Goal: Transaction & Acquisition: Purchase product/service

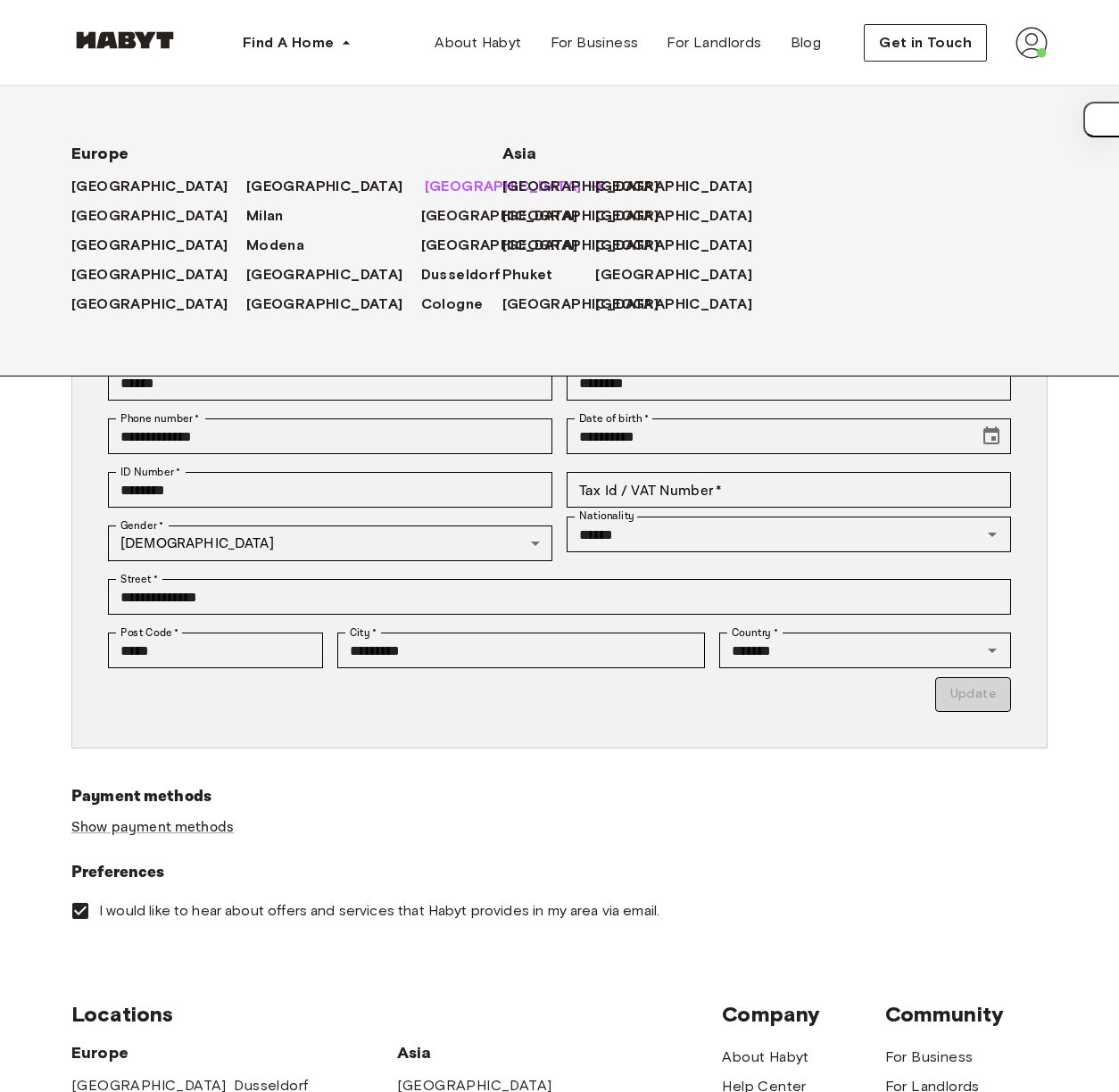
click at [425, 189] on span "Munich" at bounding box center [504, 186] width 157 height 22
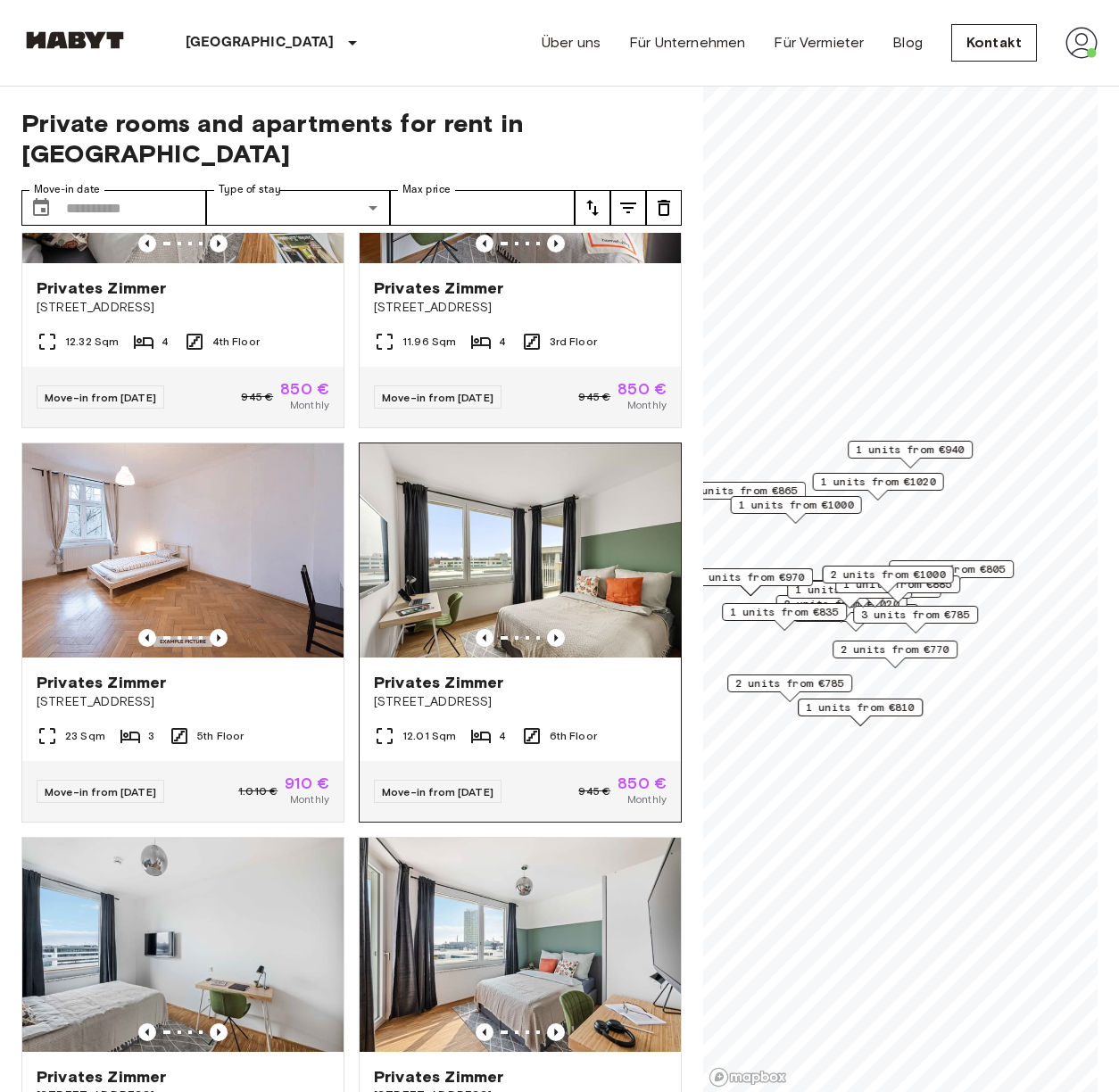
scroll to position [341, 0]
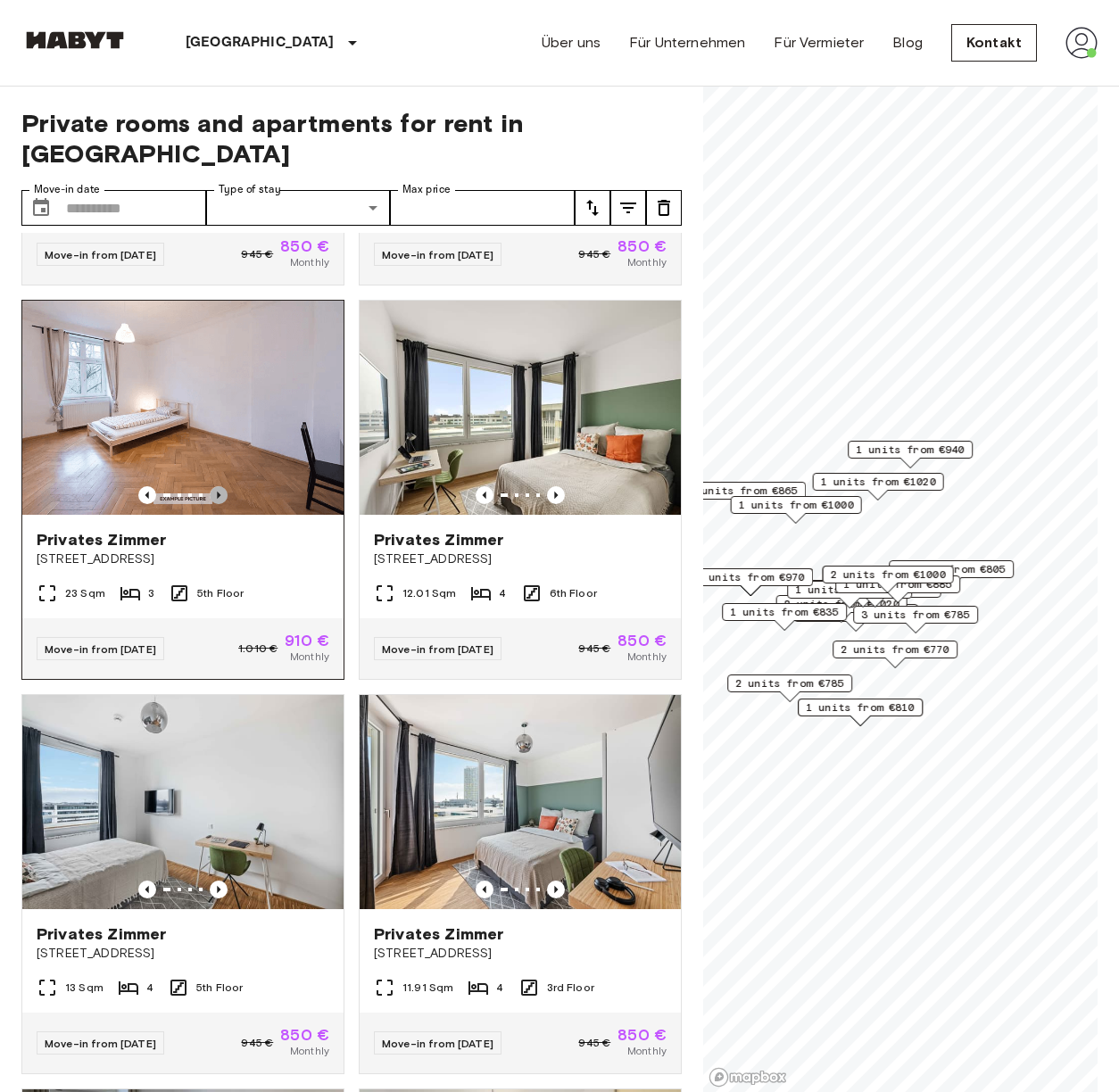
click at [220, 487] on icon "Previous image" at bounding box center [219, 495] width 18 height 18
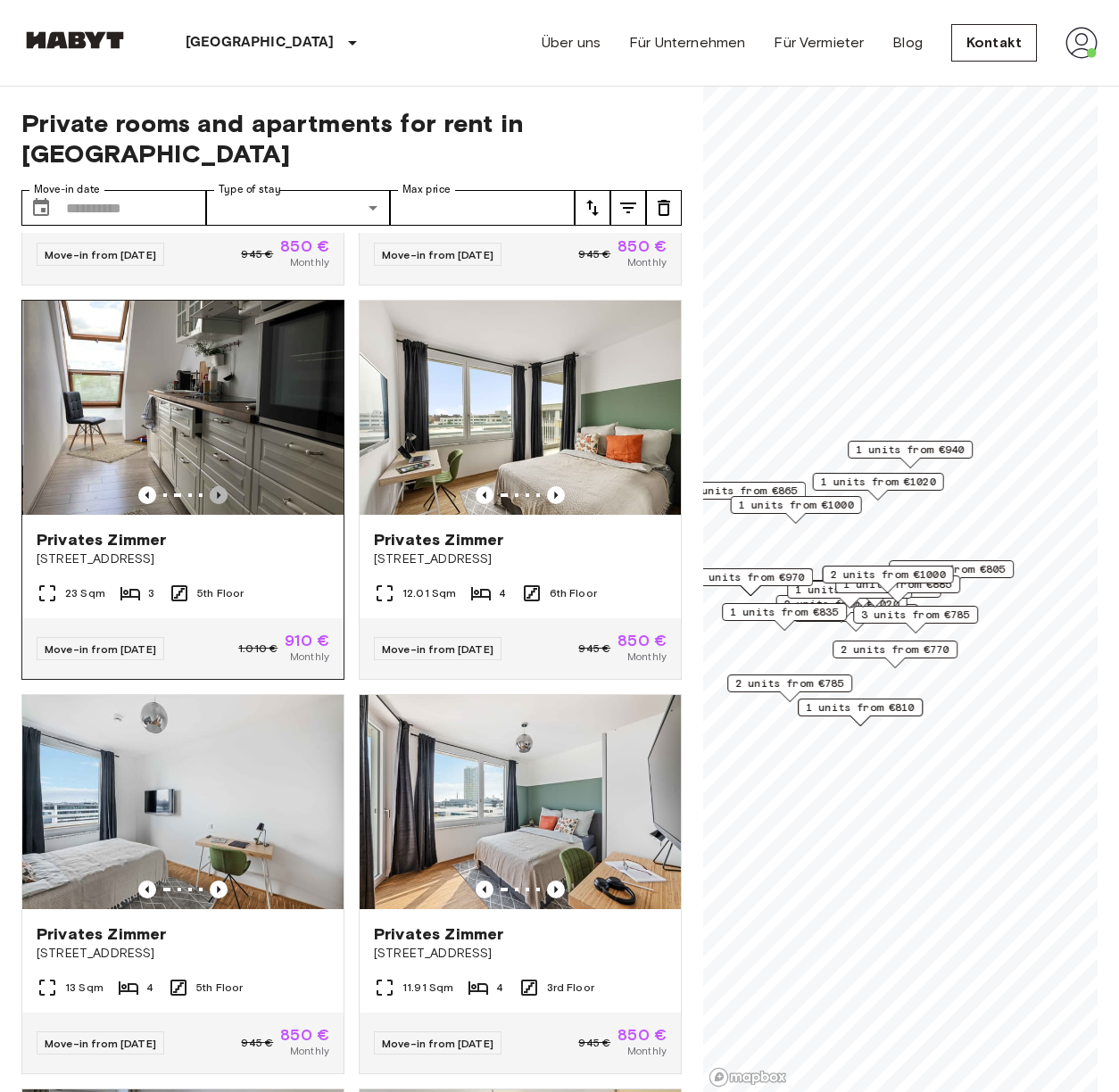
click at [219, 487] on icon "Previous image" at bounding box center [219, 495] width 18 height 18
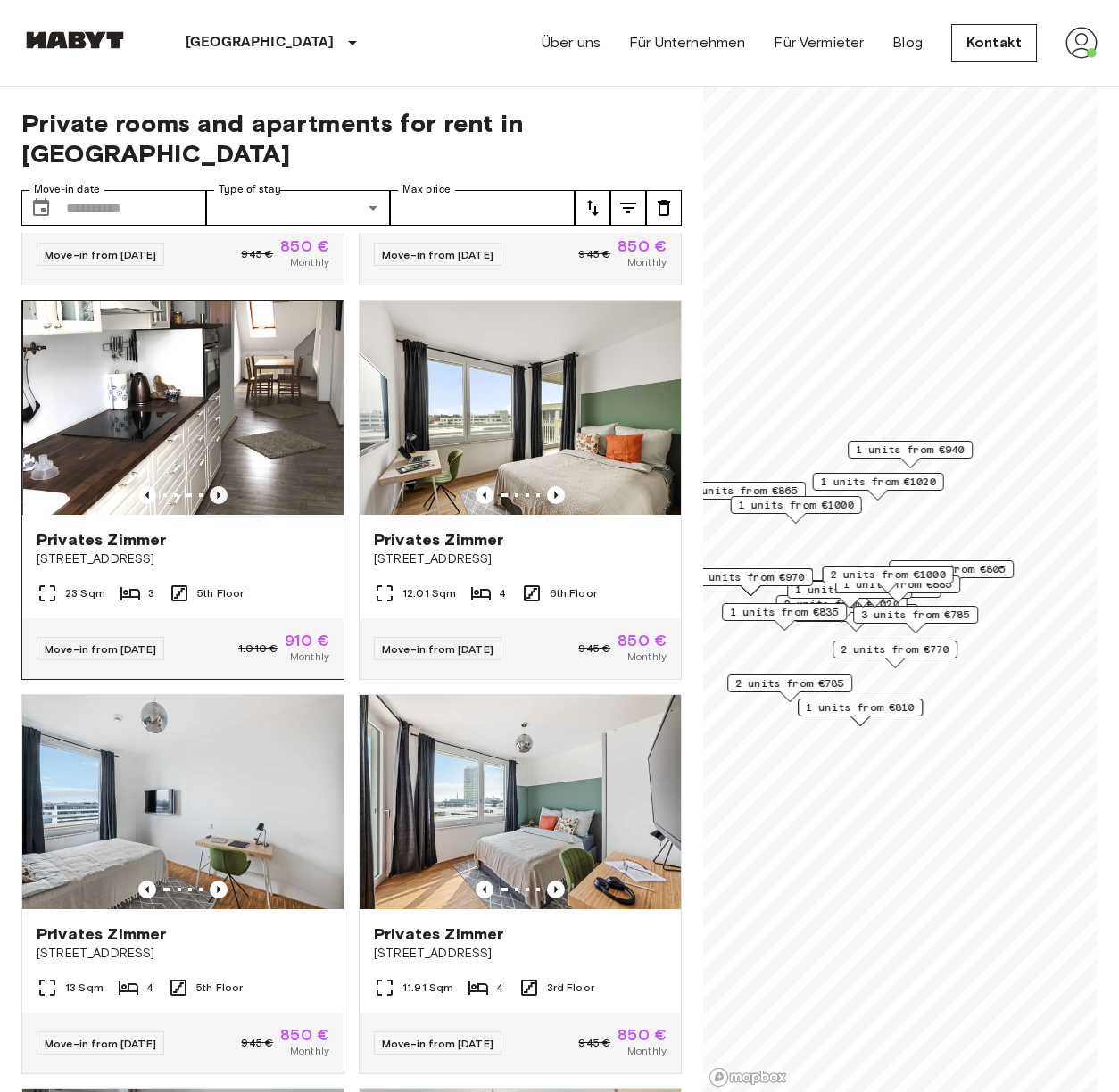
click at [219, 487] on icon "Previous image" at bounding box center [219, 495] width 18 height 18
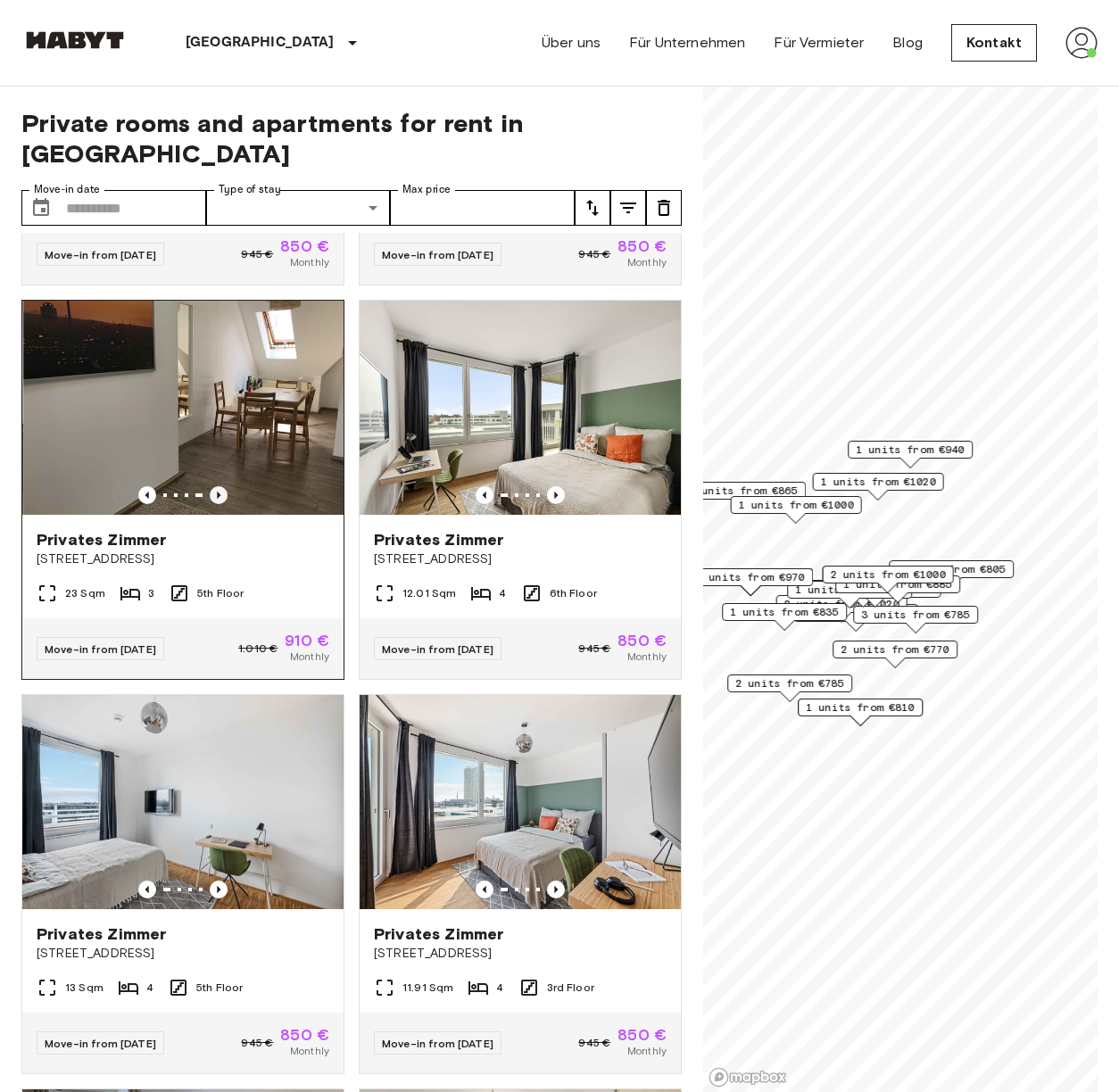
click at [219, 487] on icon "Previous image" at bounding box center [219, 495] width 18 height 18
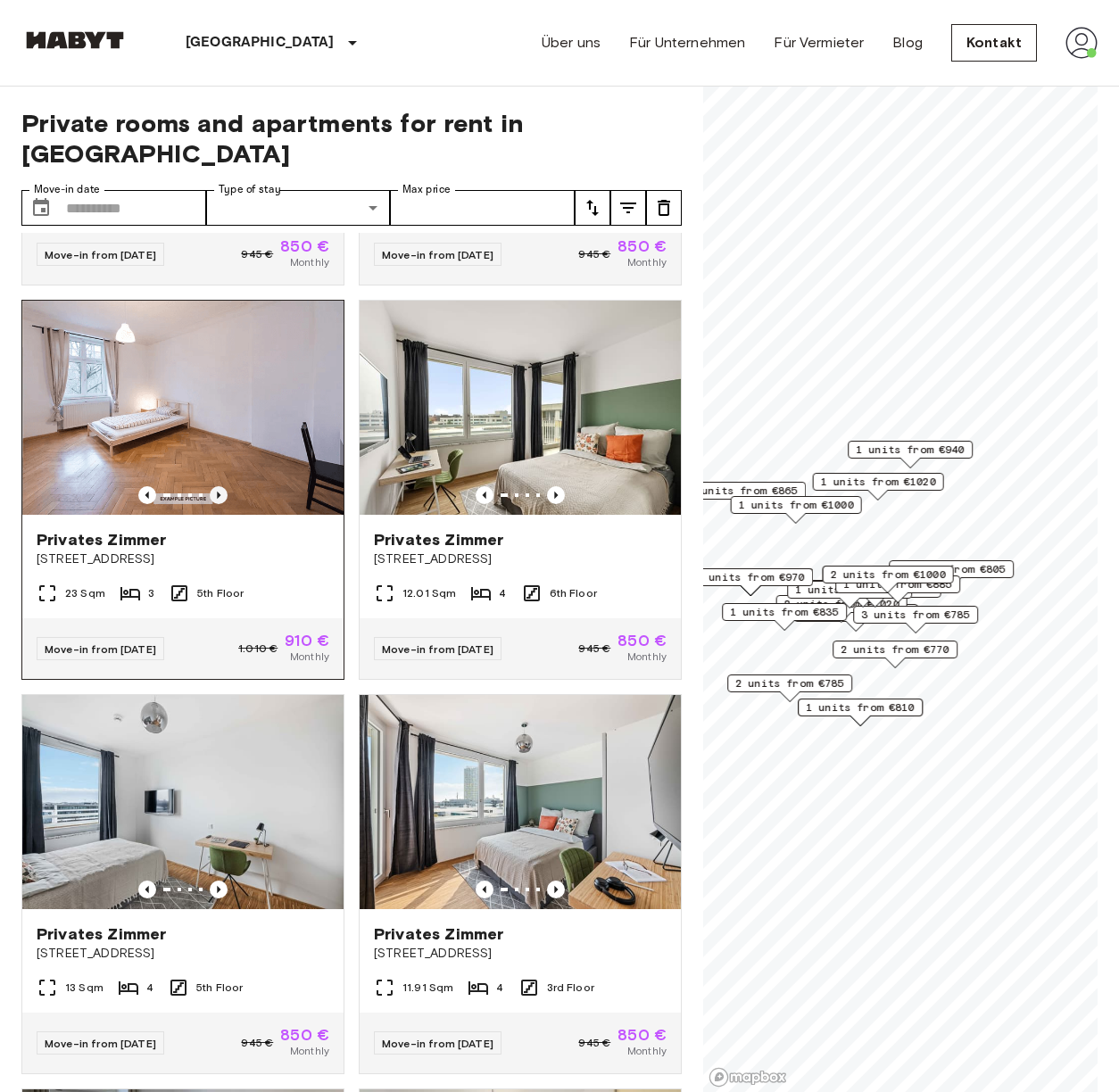
click at [215, 487] on icon "Previous image" at bounding box center [219, 495] width 18 height 18
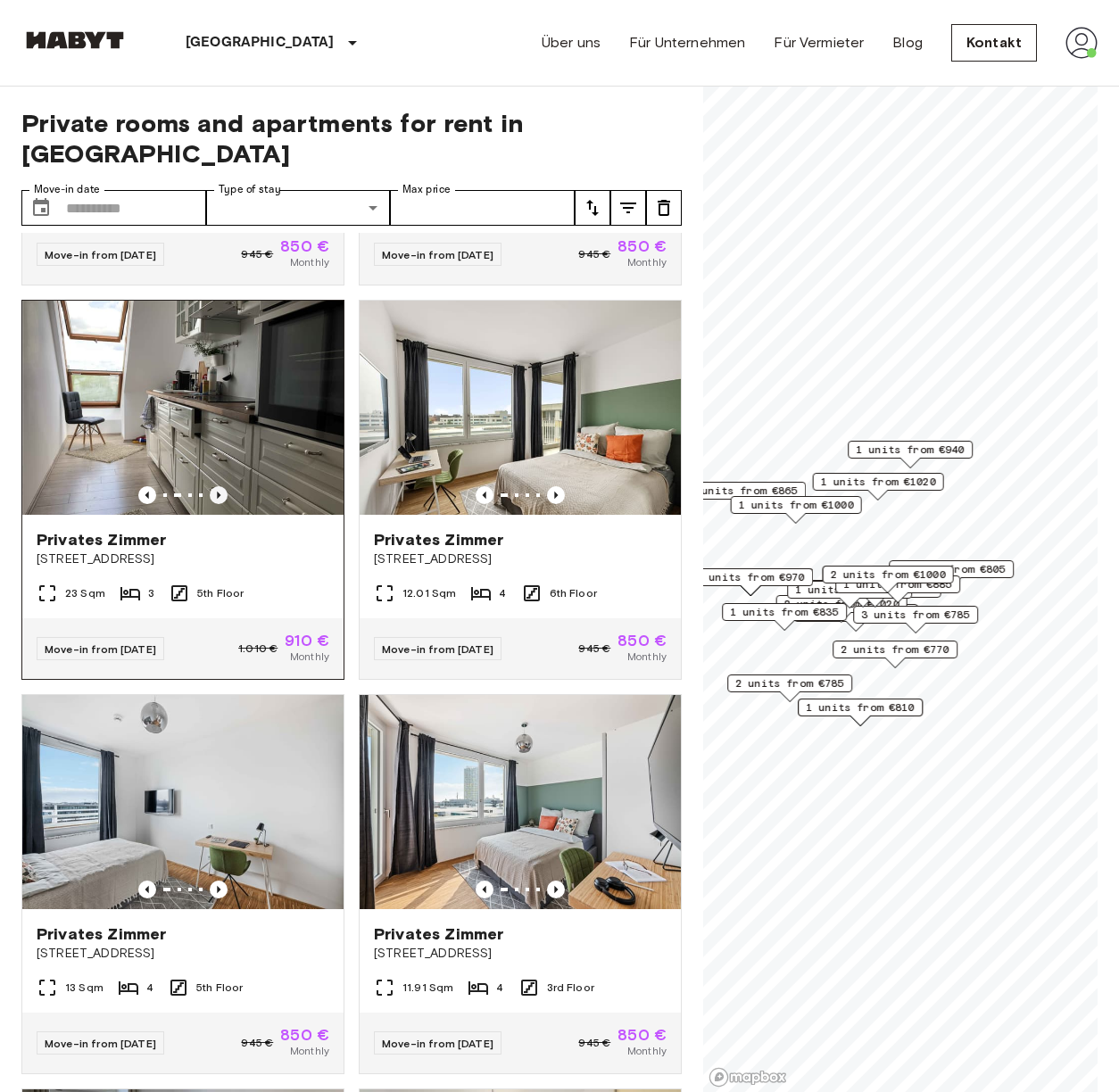
click at [215, 487] on icon "Previous image" at bounding box center [219, 495] width 18 height 18
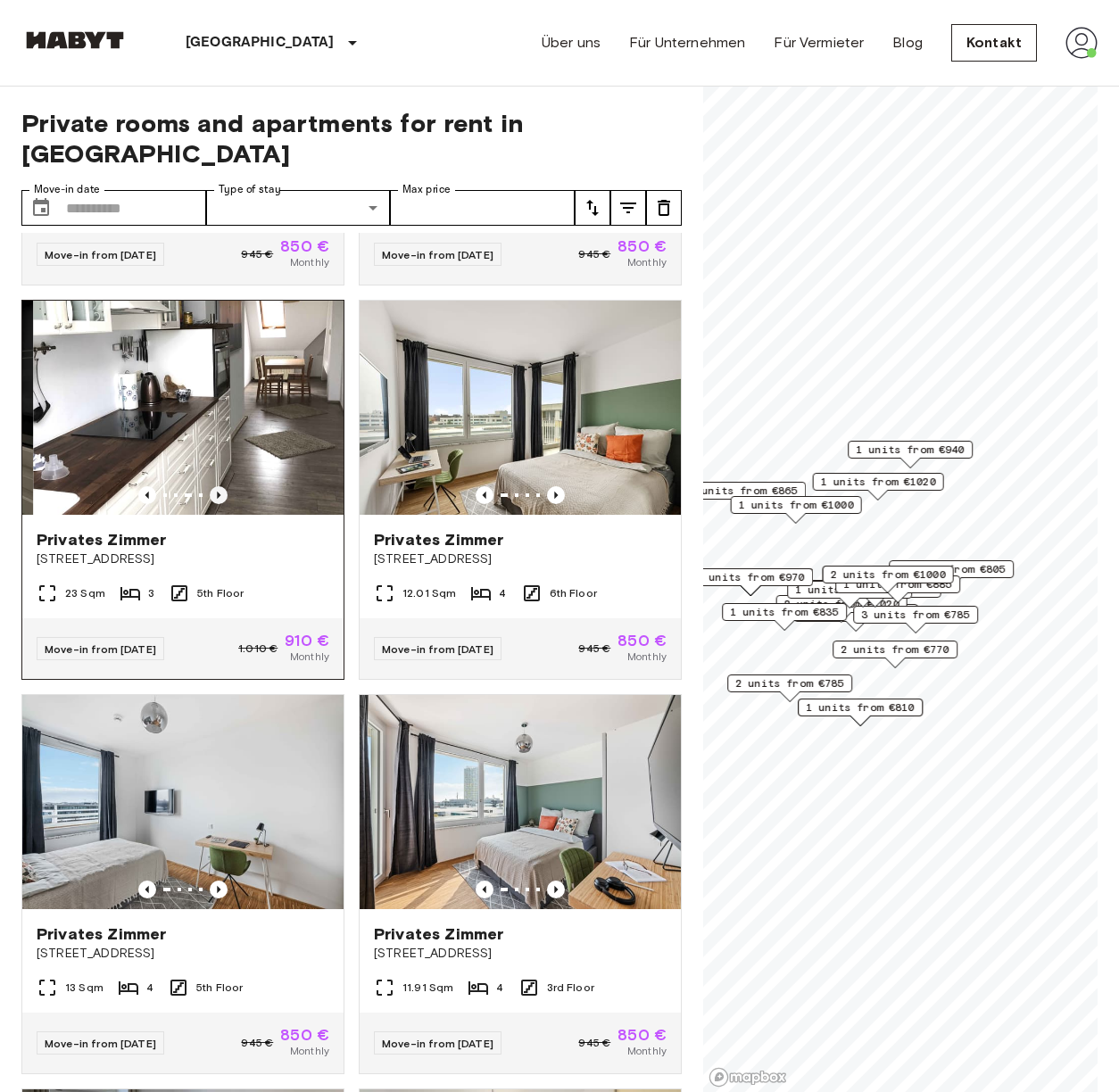
click at [215, 487] on icon "Previous image" at bounding box center [219, 495] width 18 height 18
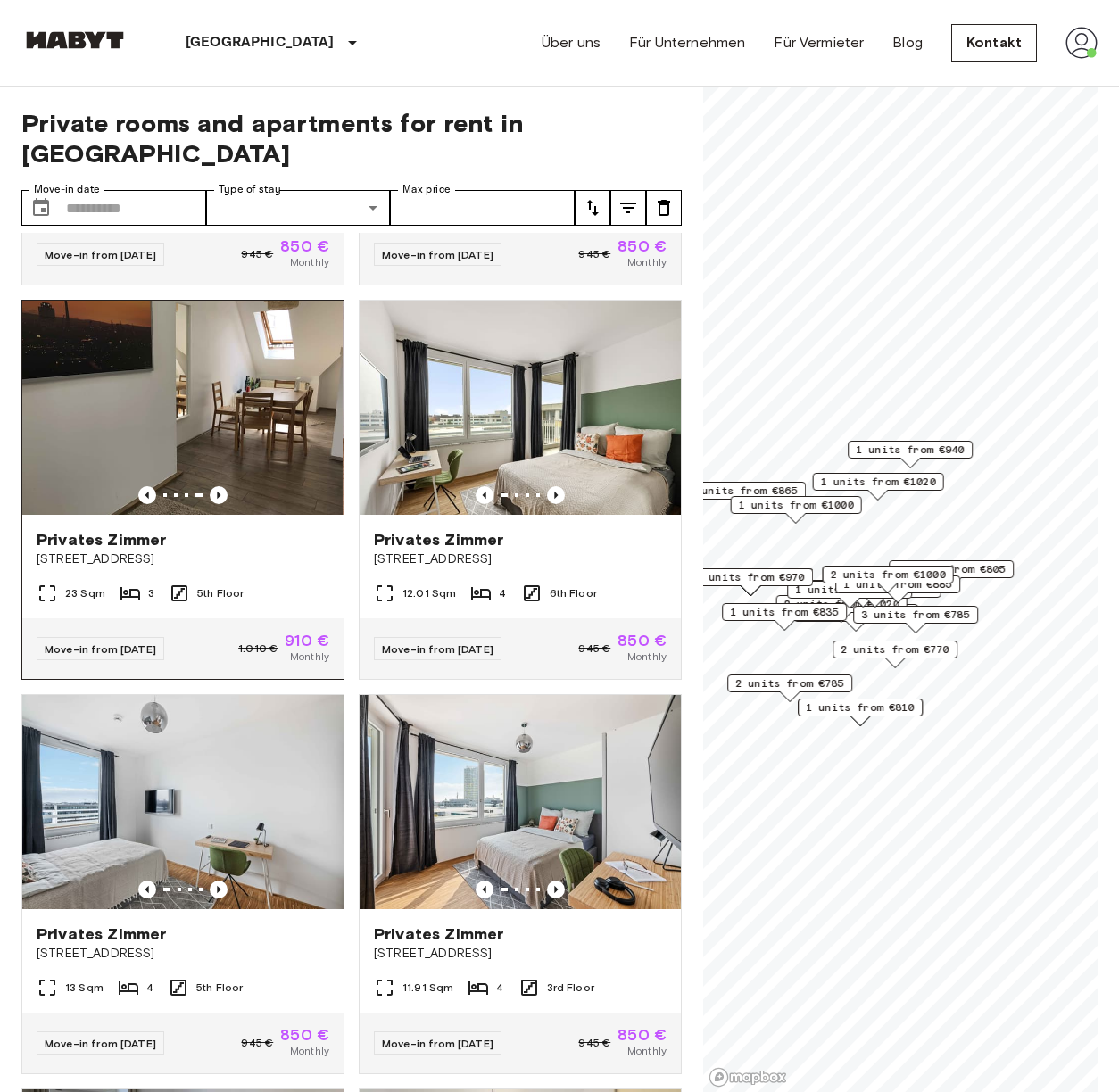
click at [200, 487] on div at bounding box center [183, 495] width 321 height 18
click at [217, 432] on img at bounding box center [183, 407] width 321 height 214
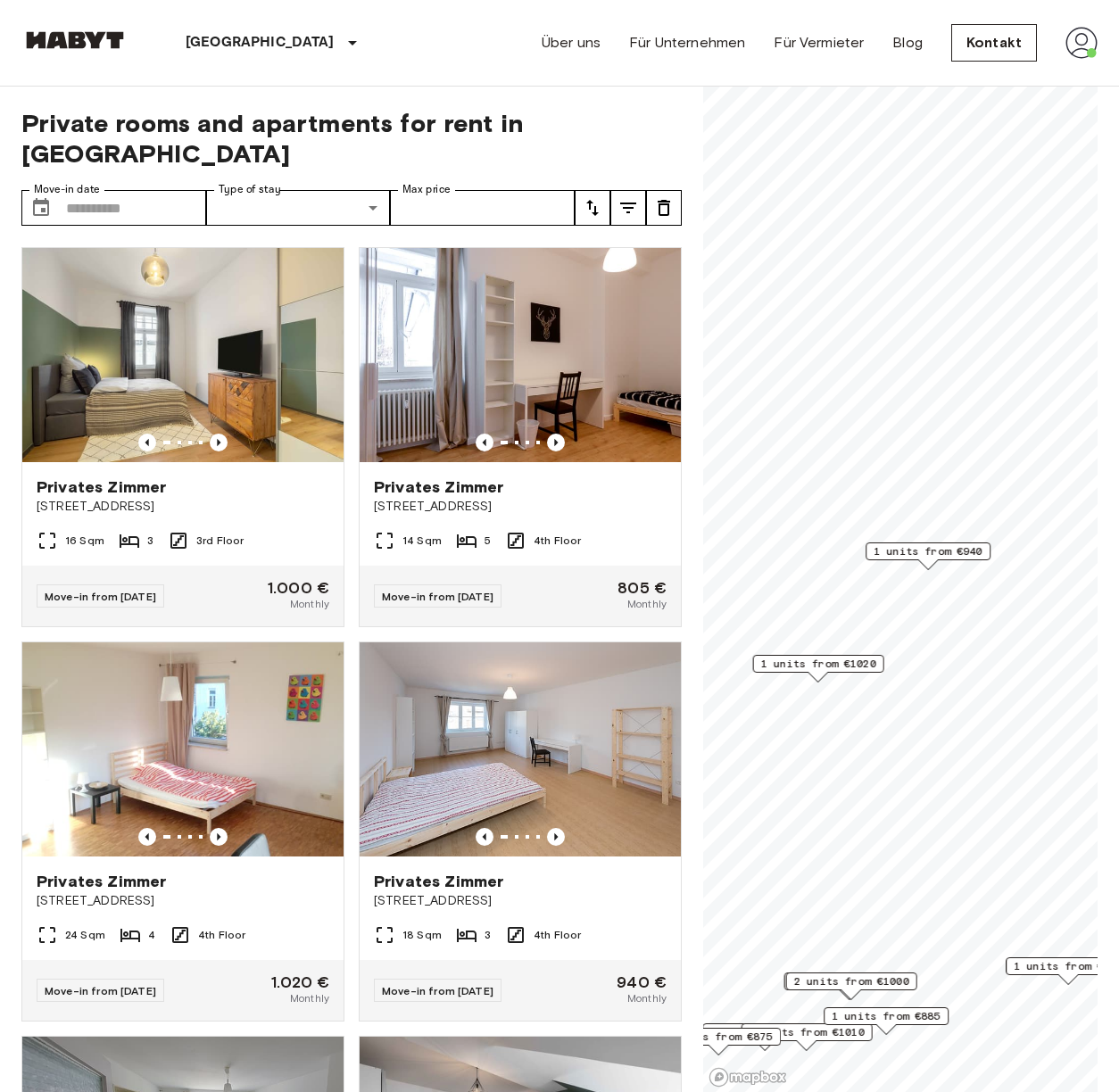
click at [909, 546] on span "1 units from €940" at bounding box center [928, 551] width 109 height 16
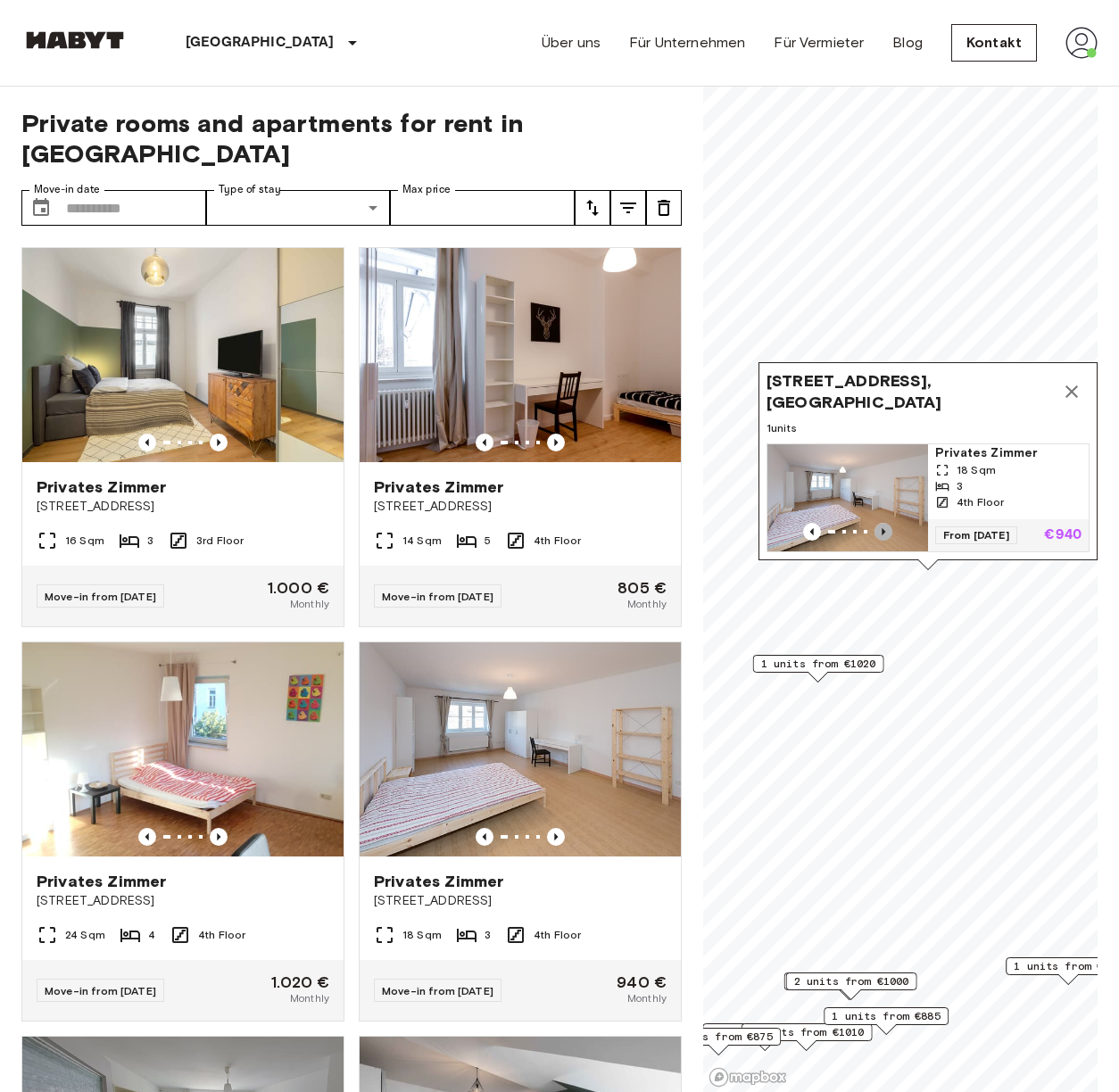
click at [879, 523] on icon "Previous image" at bounding box center [883, 532] width 18 height 18
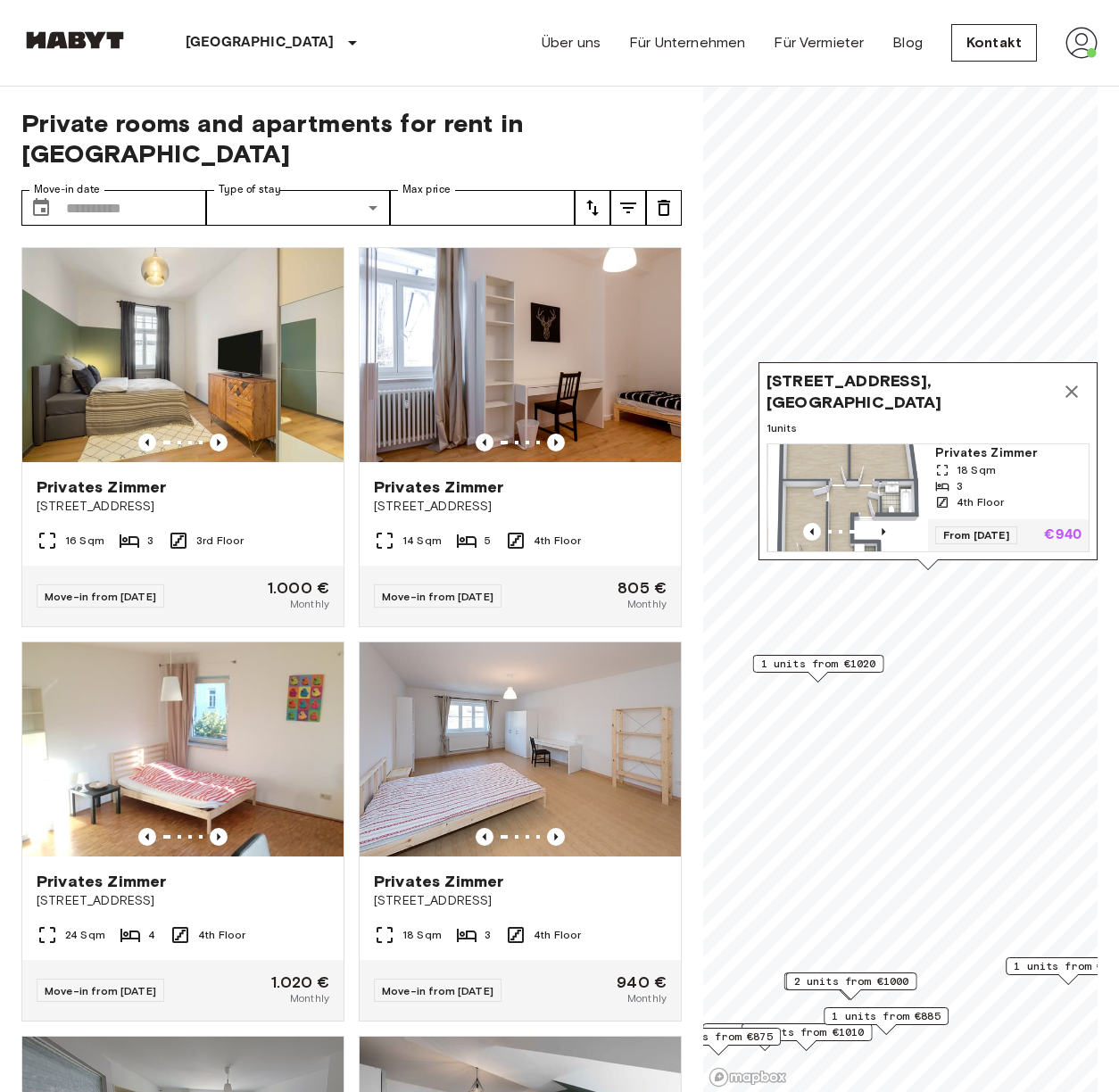
click at [880, 470] on img "Map marker" at bounding box center [849, 497] width 161 height 107
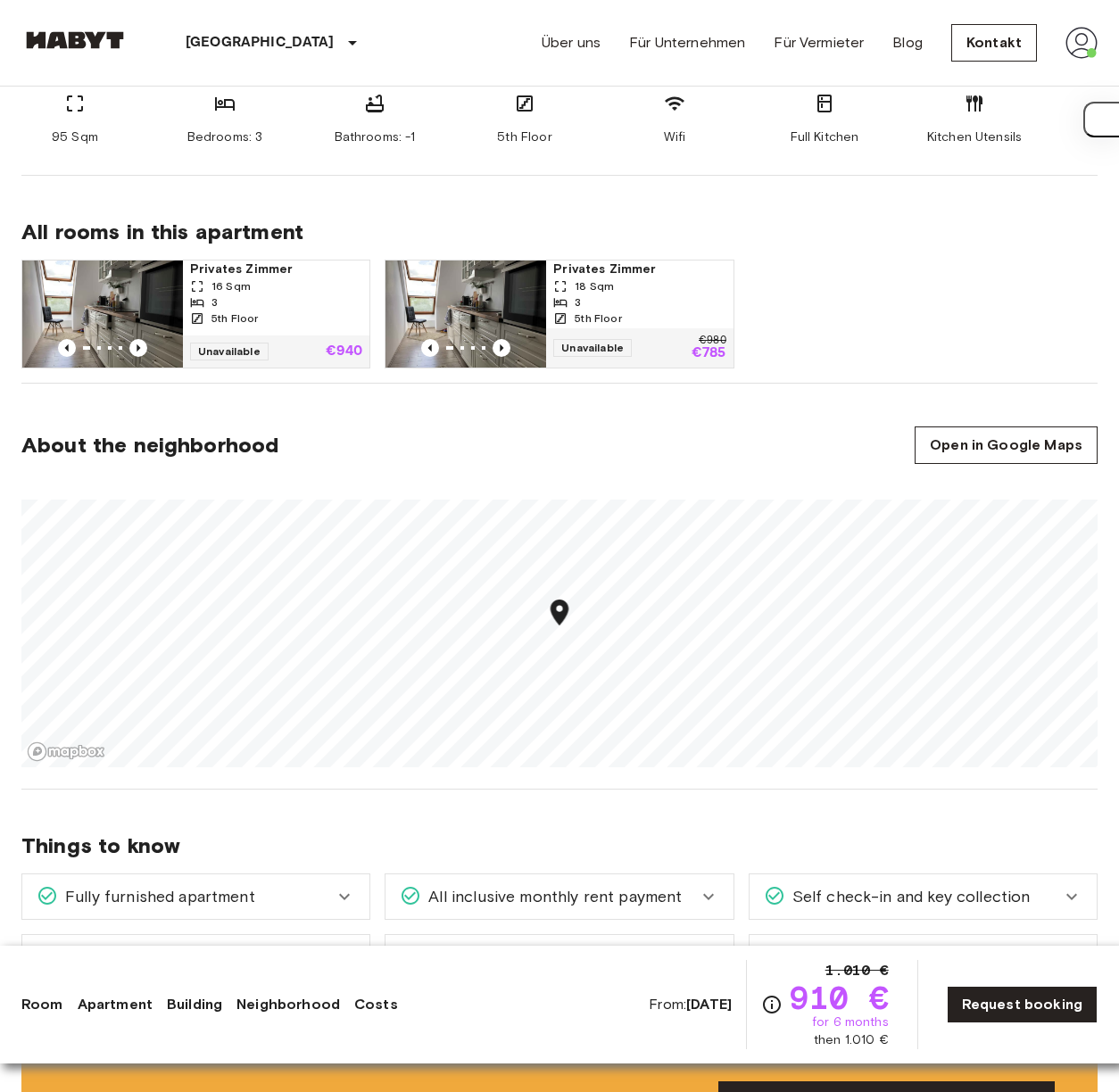
scroll to position [1150, 0]
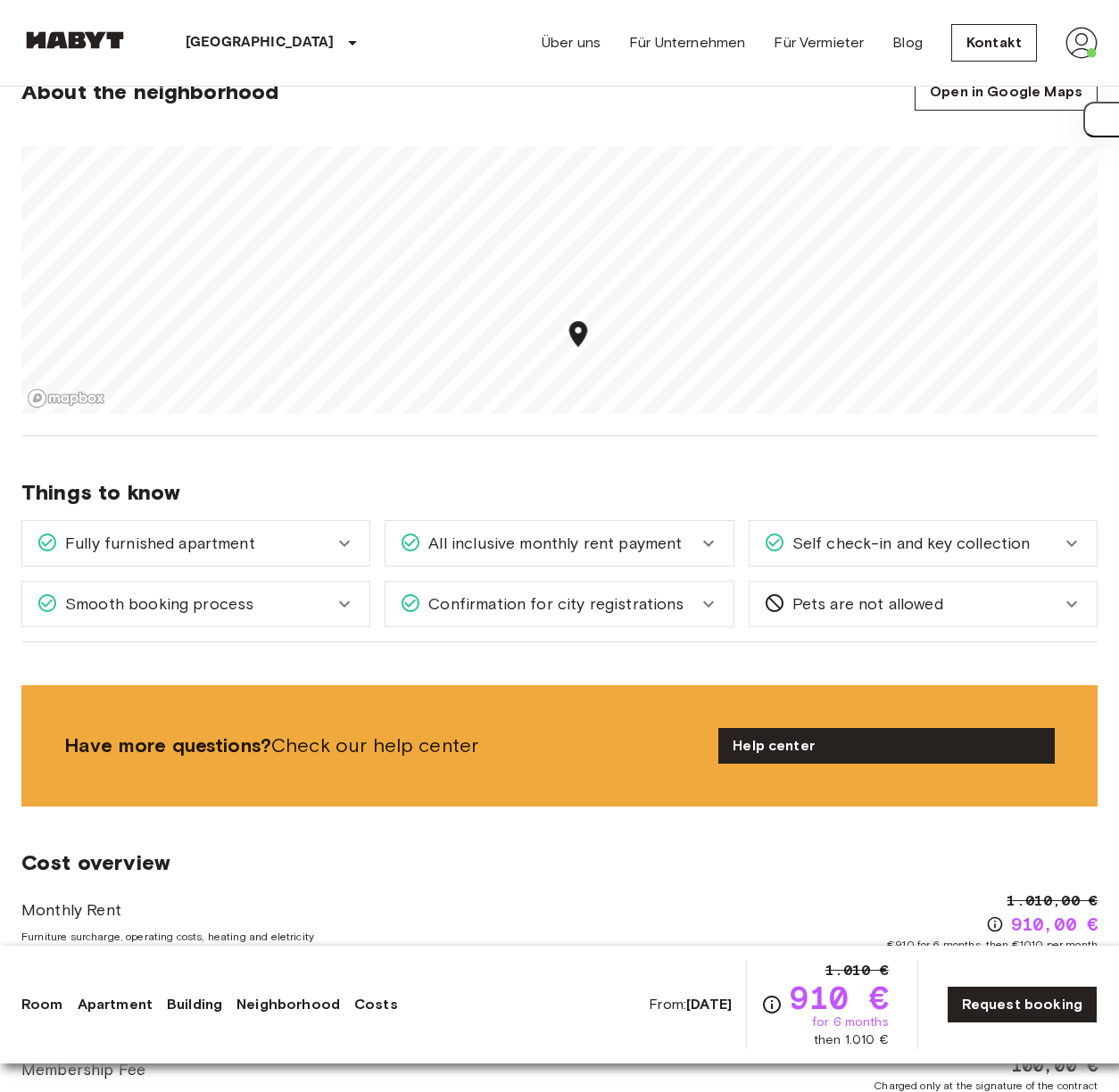
click at [606, 420] on section "About the neighborhood Open in Google Maps" at bounding box center [560, 234] width 1077 height 406
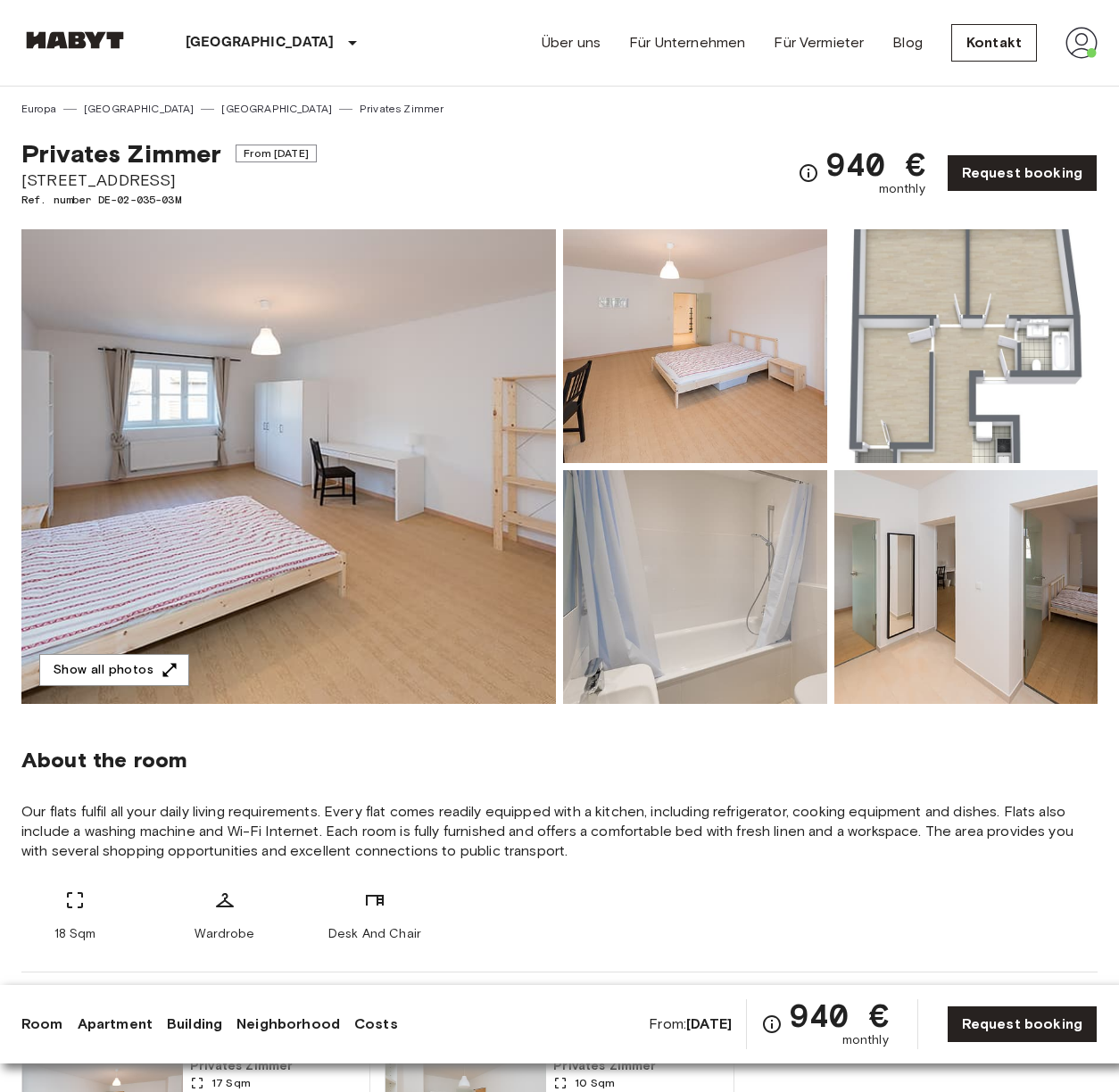
click at [971, 595] on img at bounding box center [966, 587] width 264 height 234
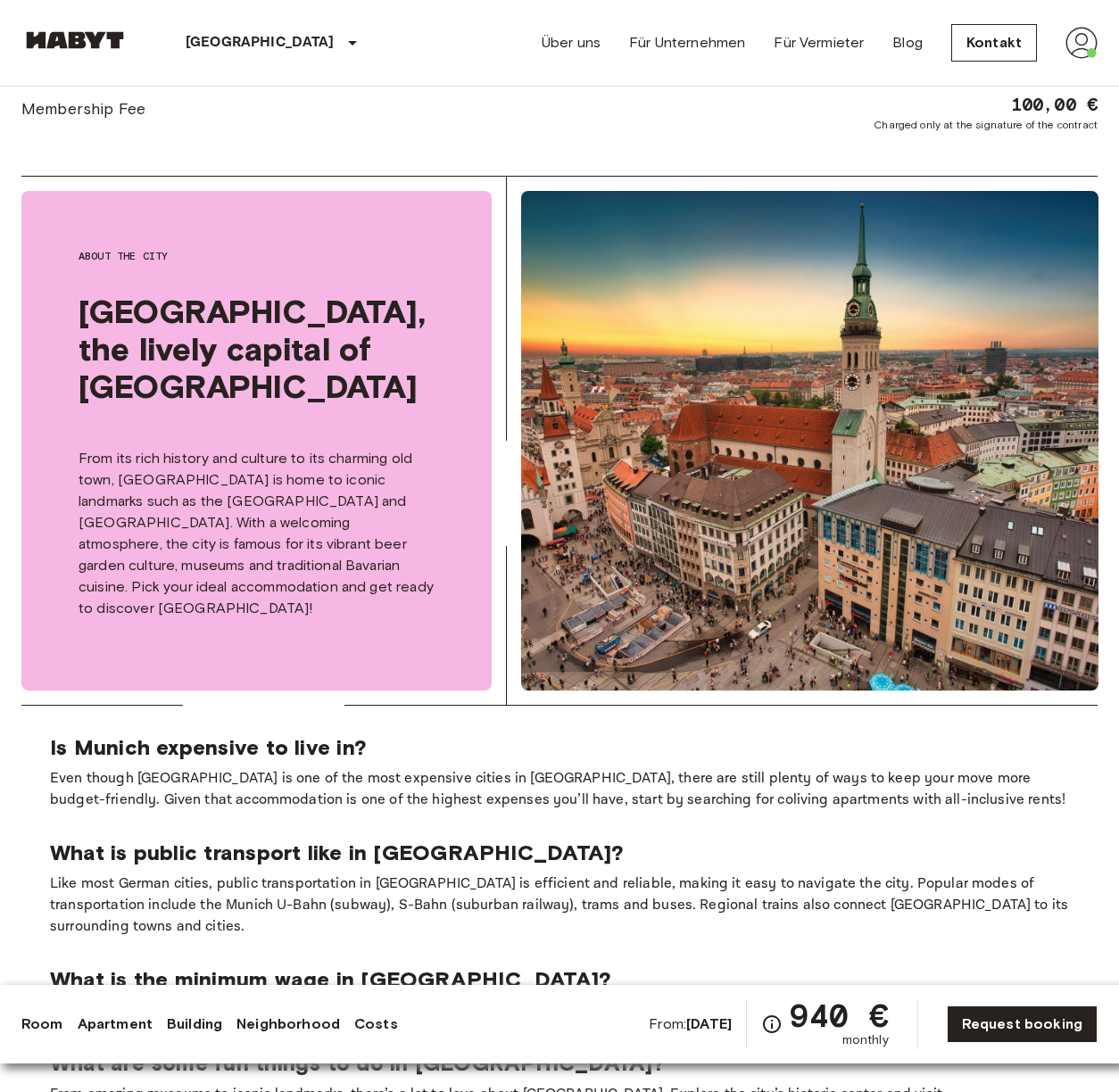
scroll to position [2472, 0]
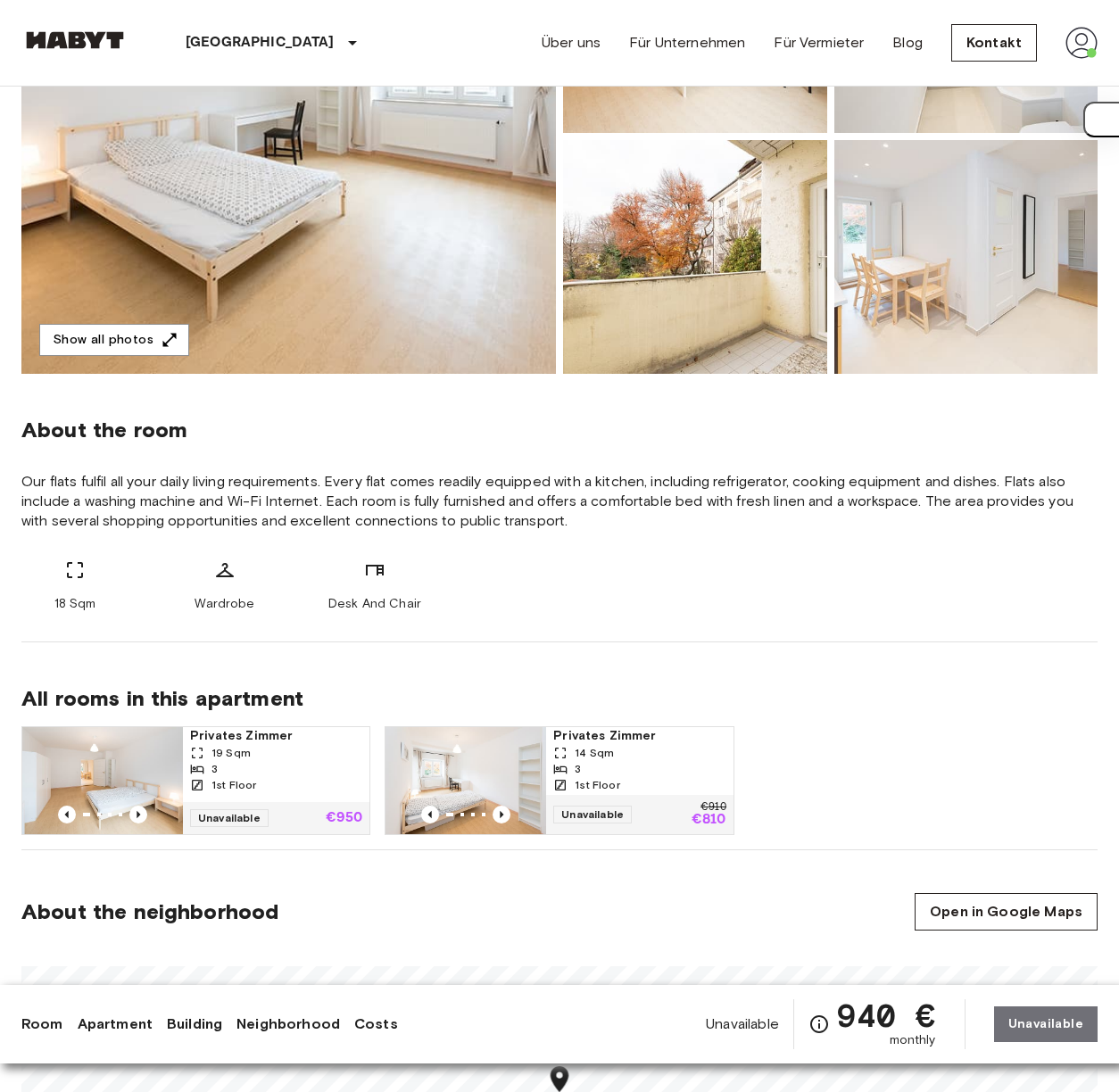
scroll to position [331, 0]
